Goal: Transaction & Acquisition: Purchase product/service

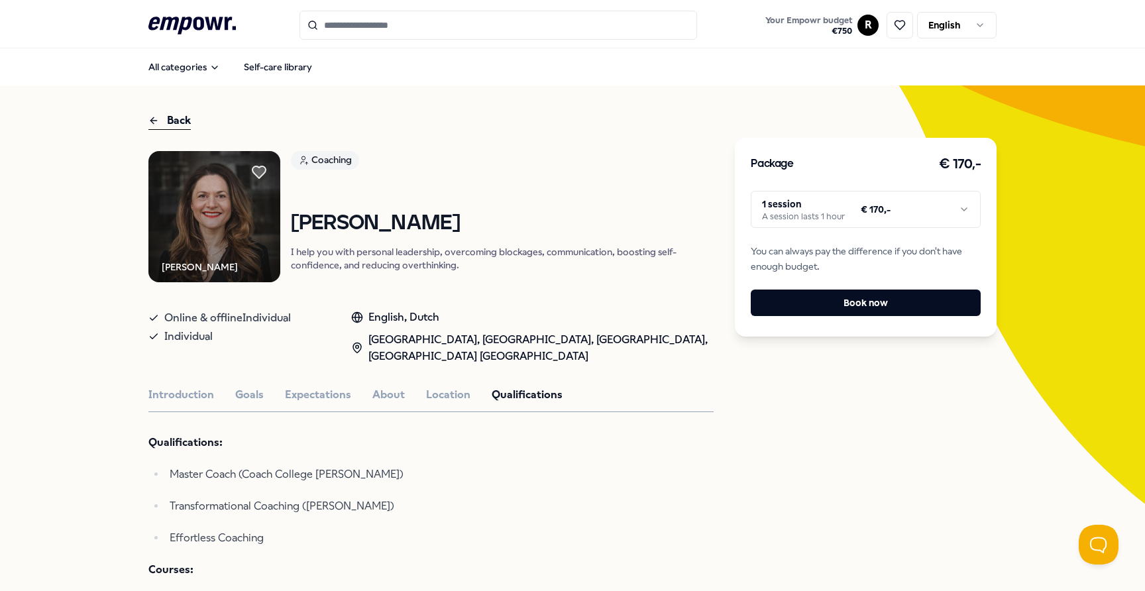
scroll to position [184, 0]
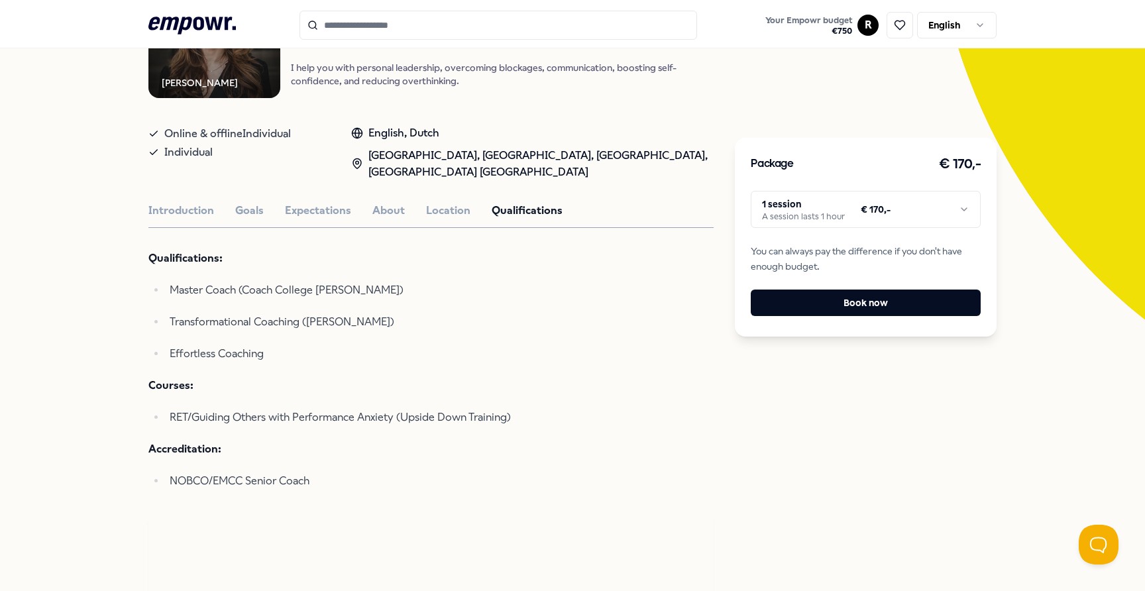
click at [863, 205] on html ".empowr-logo_svg__cls-1{fill:#03032f} Your Empowr budget € 750 R English All ca…" at bounding box center [572, 295] width 1145 height 591
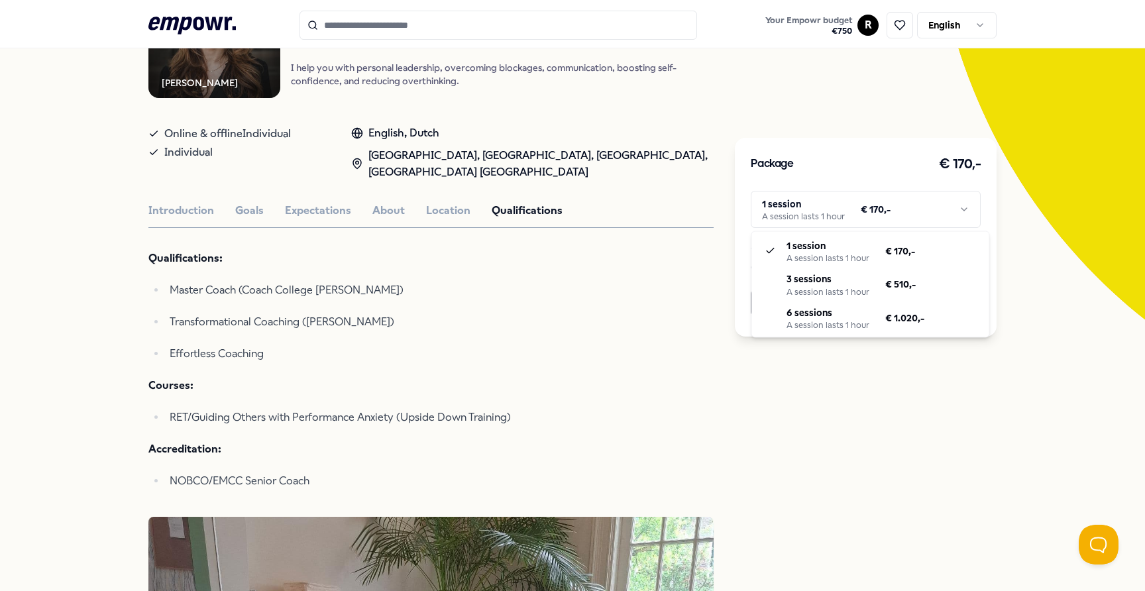
click at [867, 209] on html ".empowr-logo_svg__cls-1{fill:#03032f} Your Empowr budget € 750 R English All ca…" at bounding box center [572, 295] width 1145 height 591
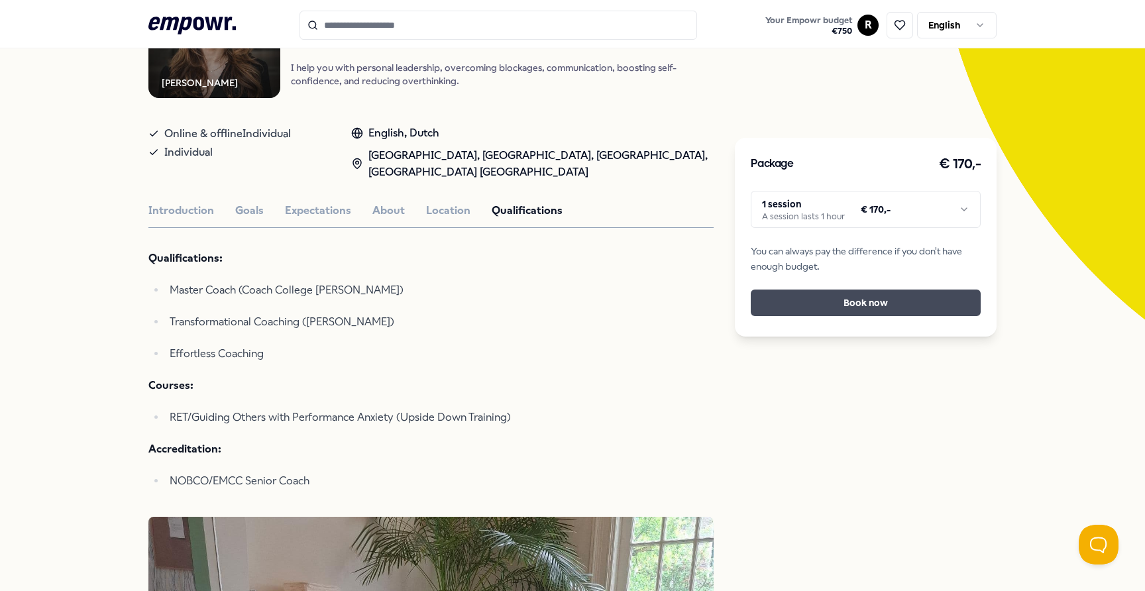
click at [798, 301] on button "Book now" at bounding box center [866, 302] width 230 height 26
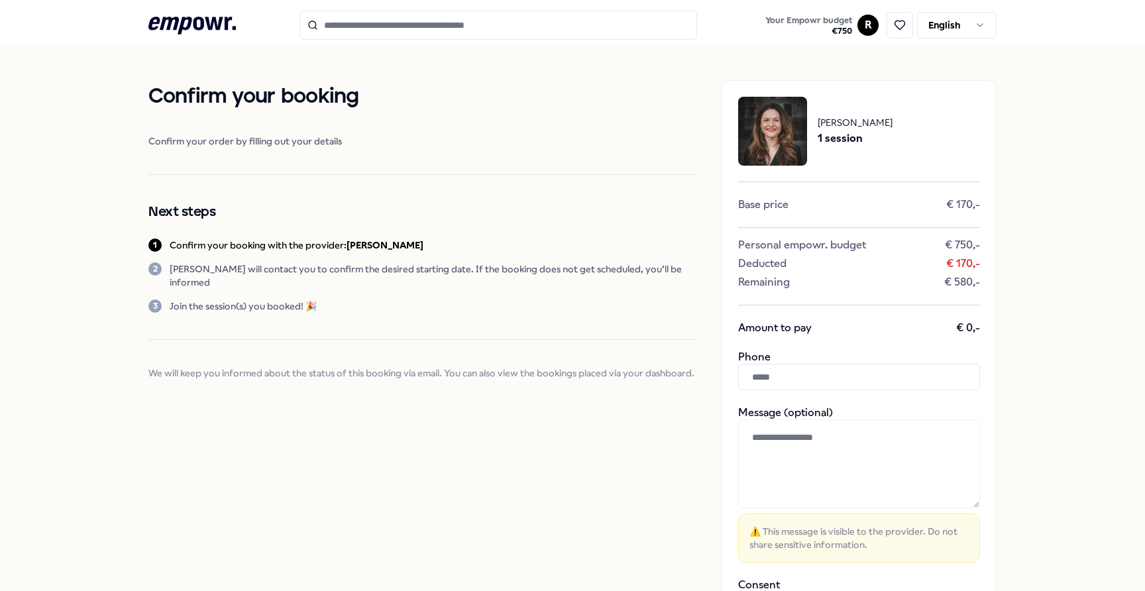
click at [786, 380] on input "text" at bounding box center [859, 377] width 242 height 26
click at [795, 437] on textarea at bounding box center [859, 463] width 242 height 89
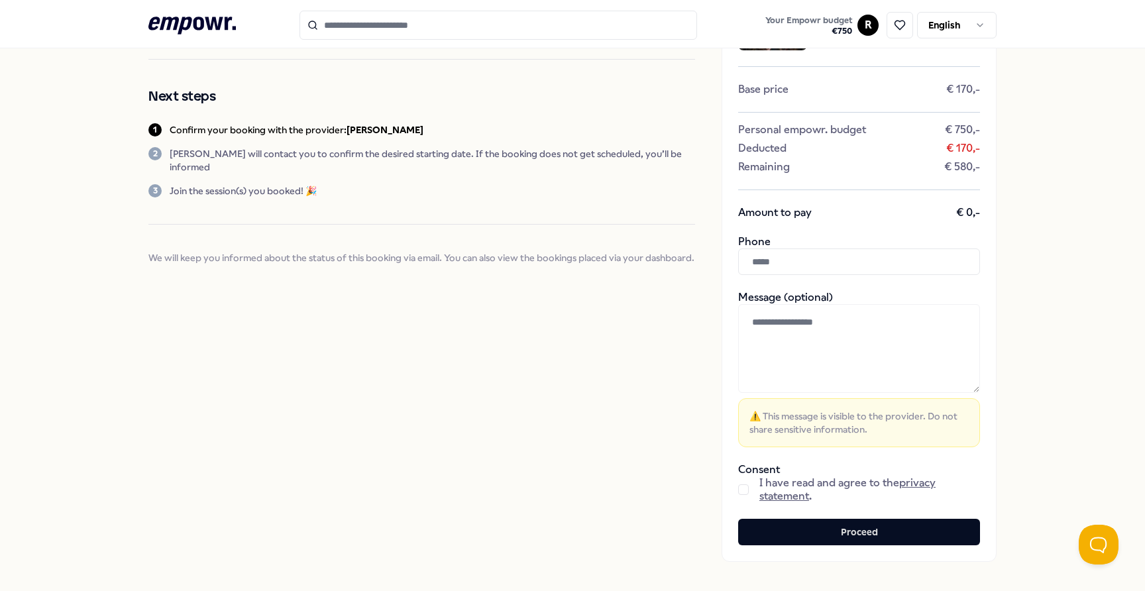
scroll to position [183, 0]
